Goal: Transaction & Acquisition: Download file/media

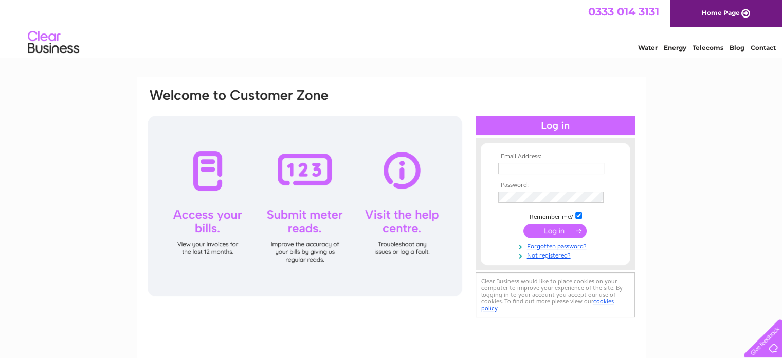
type input "[EMAIL_ADDRESS][DOMAIN_NAME]"
click at [541, 229] on input "submit" at bounding box center [555, 230] width 63 height 14
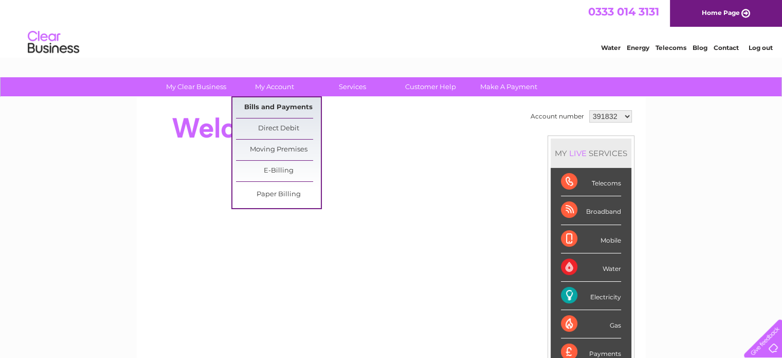
click at [274, 109] on link "Bills and Payments" at bounding box center [278, 107] width 85 height 21
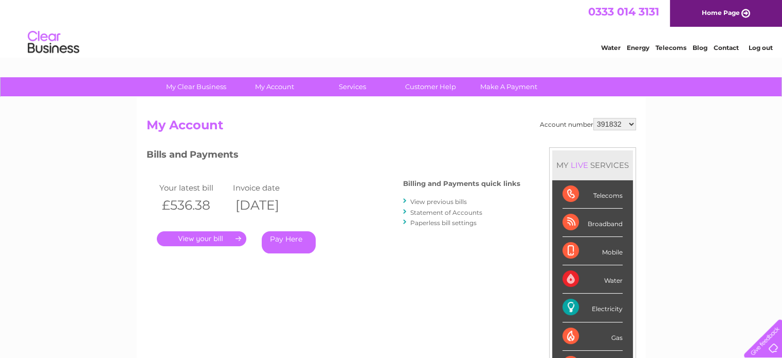
click at [617, 123] on select "391832 1029929 2022426" at bounding box center [615, 124] width 43 height 12
click at [452, 140] on div "Account number 391832 1029929 2022426 My Account MY LIVE SERVICES Telecoms Broa…" at bounding box center [392, 273] width 490 height 310
click at [604, 127] on select "391832 1029929 2022426" at bounding box center [615, 124] width 43 height 12
select select "1029929"
click at [594, 118] on select "391832 1029929 2022426" at bounding box center [615, 124] width 43 height 12
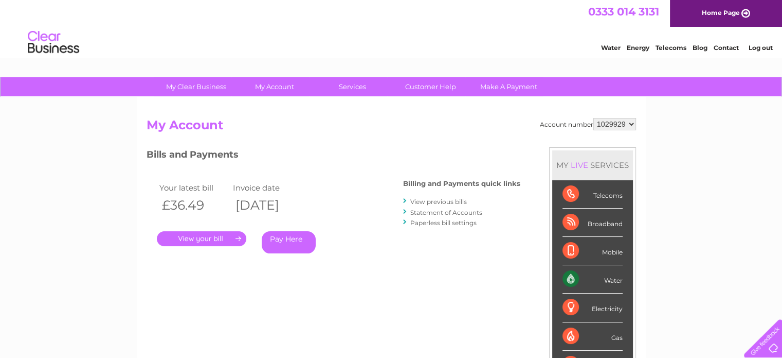
click at [614, 125] on select "391832 1029929 2022426" at bounding box center [615, 124] width 43 height 12
select select "2022426"
click at [594, 118] on select "391832 1029929 2022426" at bounding box center [615, 124] width 43 height 12
click at [446, 212] on link "Statement of Accounts" at bounding box center [447, 212] width 72 height 8
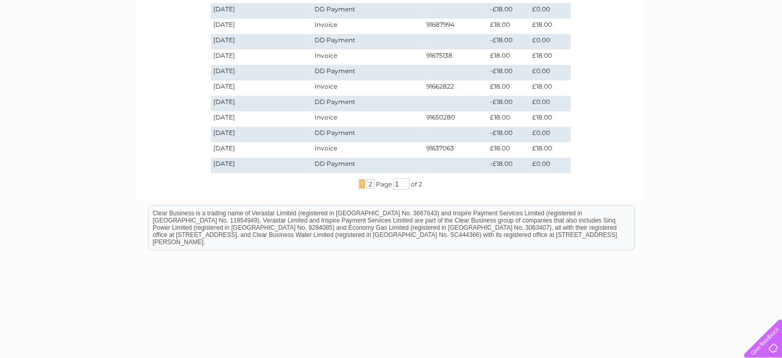
scroll to position [349, 0]
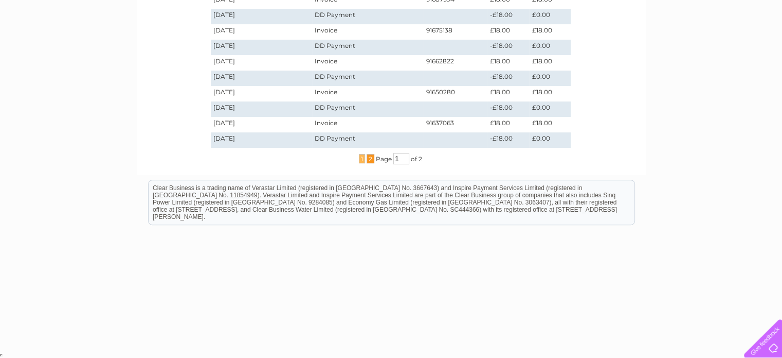
click at [369, 158] on span "2" at bounding box center [371, 158] width 8 height 9
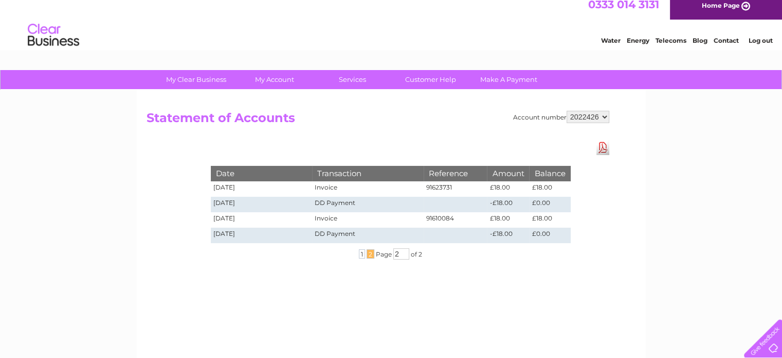
scroll to position [5, 0]
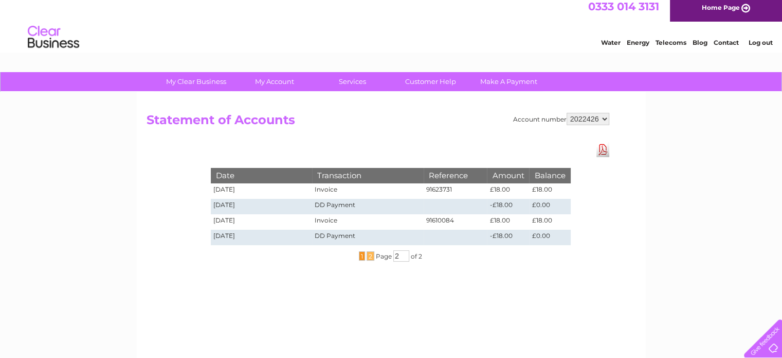
click at [361, 256] on span "1" at bounding box center [362, 255] width 6 height 9
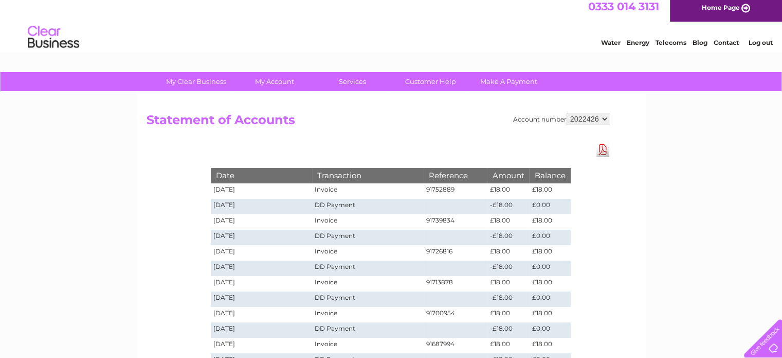
click at [601, 153] on link "Download Pdf" at bounding box center [603, 149] width 13 height 15
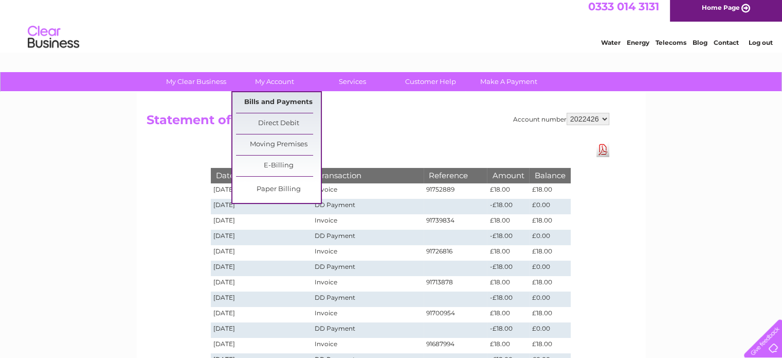
click at [279, 98] on link "Bills and Payments" at bounding box center [278, 102] width 85 height 21
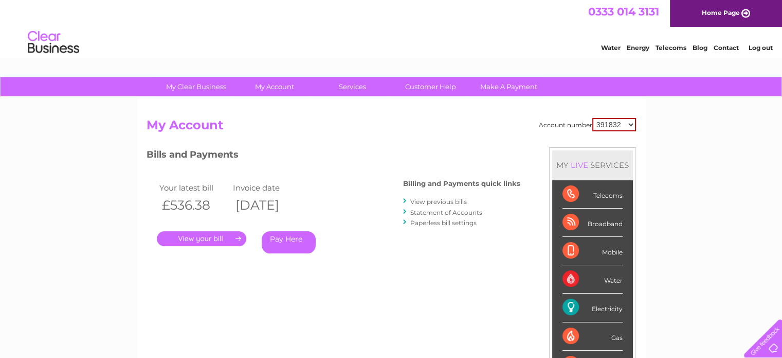
click at [619, 124] on select "391832 1029929 2022426" at bounding box center [615, 124] width 44 height 13
select select "2022426"
click at [593, 118] on select "391832 1029929 2022426" at bounding box center [615, 124] width 44 height 13
click at [213, 238] on link "." at bounding box center [202, 238] width 90 height 15
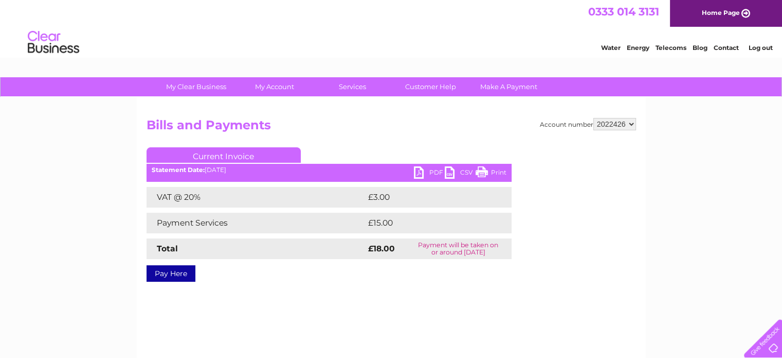
click at [612, 126] on select "391832 1029929 2022426" at bounding box center [615, 124] width 43 height 12
select select "1029929"
click at [594, 118] on select "391832 1029929 2022426" at bounding box center [615, 124] width 43 height 12
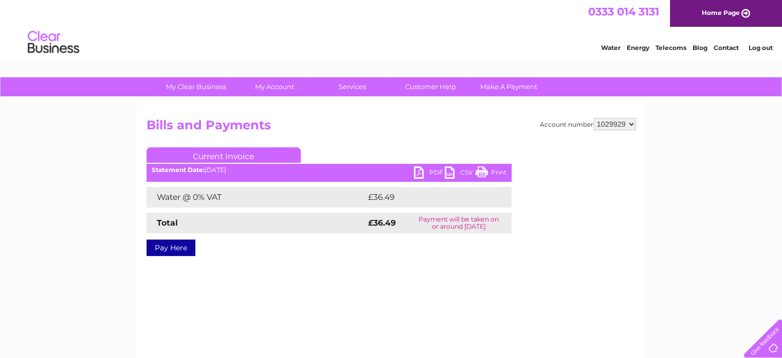
click at [606, 127] on select "391832 1029929 2022426" at bounding box center [615, 124] width 43 height 12
select select "2022426"
click at [594, 118] on select "391832 1029929 2022426" at bounding box center [615, 124] width 43 height 12
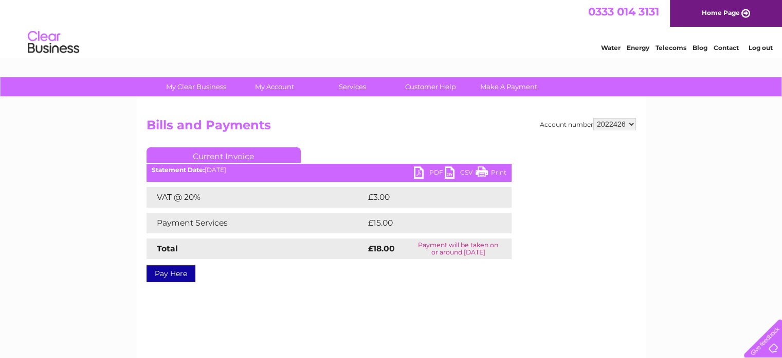
click at [425, 170] on link "PDF" at bounding box center [429, 173] width 31 height 15
click at [609, 118] on select "391832 1029929 2022426" at bounding box center [615, 124] width 43 height 12
select select "1029929"
click at [594, 118] on select "391832 1029929 2022426" at bounding box center [615, 124] width 43 height 12
click at [610, 124] on select "391832 1029929 2022426" at bounding box center [615, 124] width 43 height 12
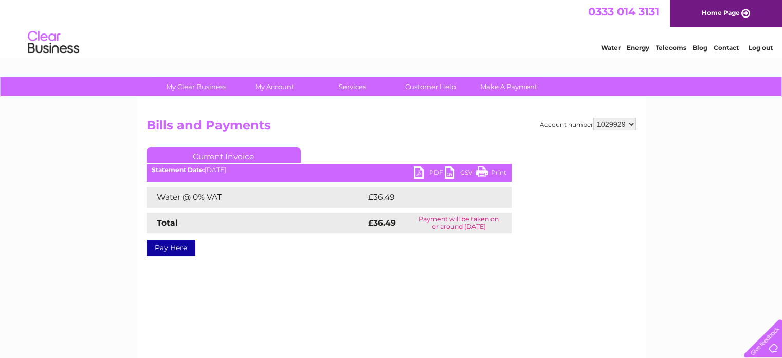
click at [612, 125] on select "391832 1029929 2022426" at bounding box center [615, 124] width 43 height 12
select select "391832"
click at [594, 118] on select "391832 1029929 2022426" at bounding box center [615, 124] width 43 height 12
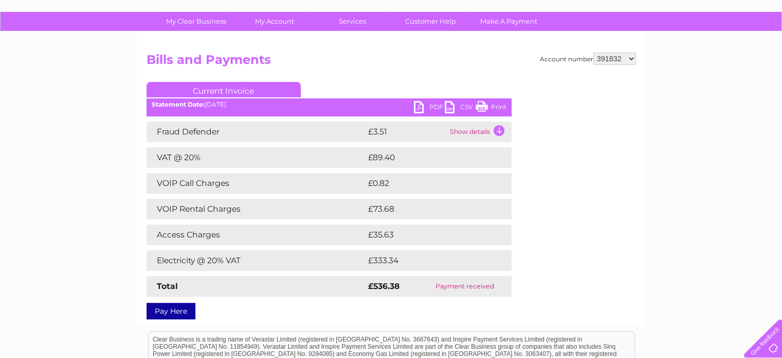
scroll to position [113, 0]
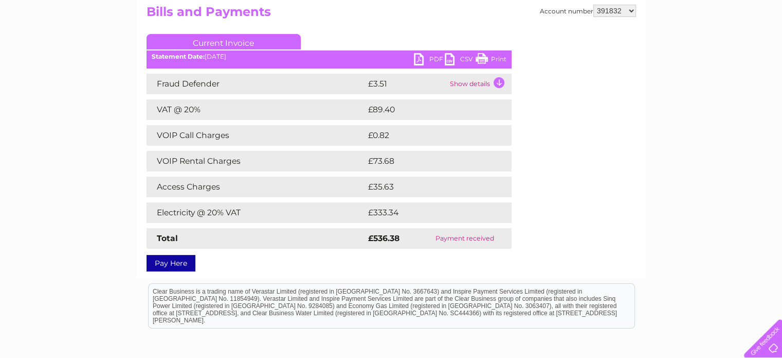
click at [426, 60] on link "PDF" at bounding box center [429, 60] width 31 height 15
